Goal: Task Accomplishment & Management: Use online tool/utility

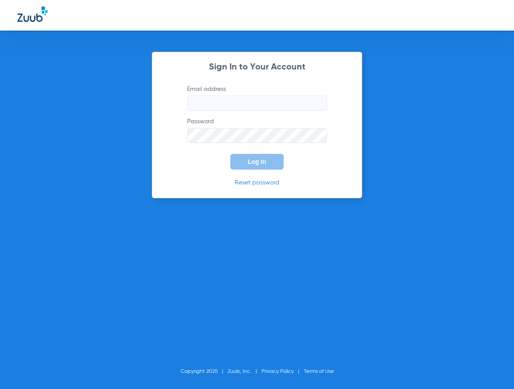
type input "[EMAIL_ADDRESS][DOMAIN_NAME]"
click at [250, 160] on span "Log In" at bounding box center [257, 161] width 18 height 7
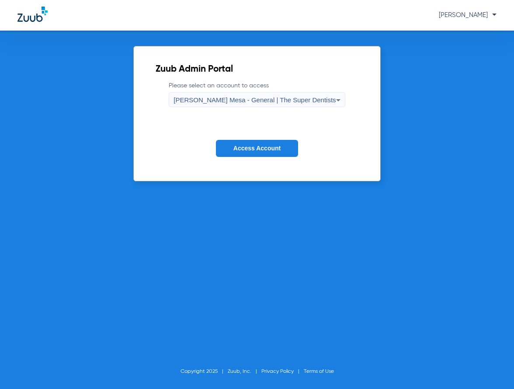
click at [245, 142] on button "Access Account" at bounding box center [257, 148] width 82 height 17
click at [251, 154] on button "Access Account" at bounding box center [257, 148] width 82 height 17
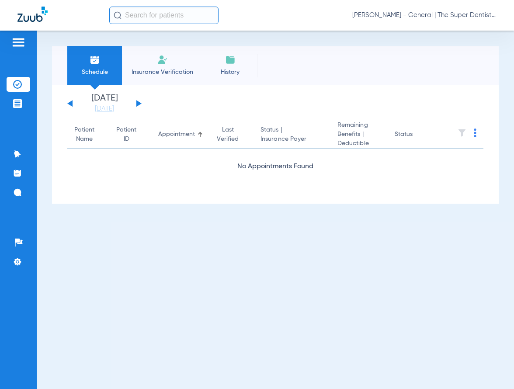
click at [127, 13] on input "text" at bounding box center [163, 15] width 109 height 17
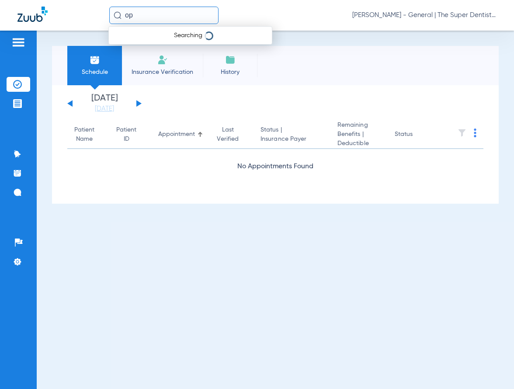
type input "o"
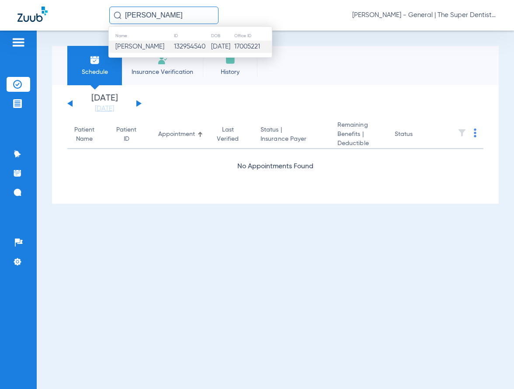
type input "[PERSON_NAME]"
click at [163, 45] on span "[PERSON_NAME]" at bounding box center [139, 46] width 49 height 7
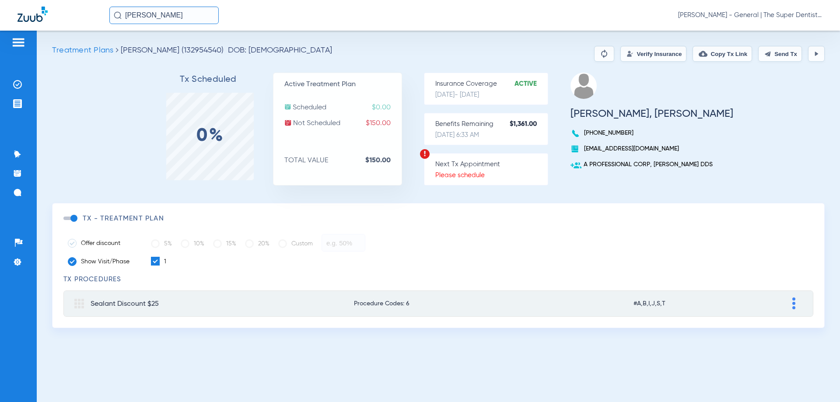
click at [514, 57] on button "Verify Insurance" at bounding box center [653, 54] width 66 height 16
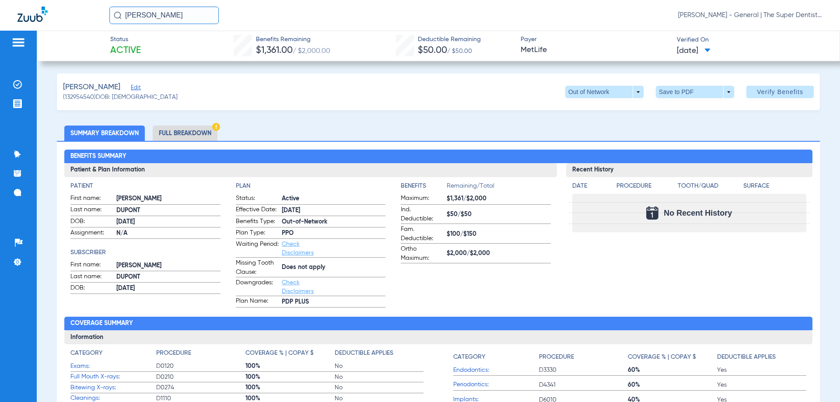
click at [178, 132] on li "Full Breakdown" at bounding box center [185, 133] width 65 height 15
